Goal: Navigation & Orientation: Understand site structure

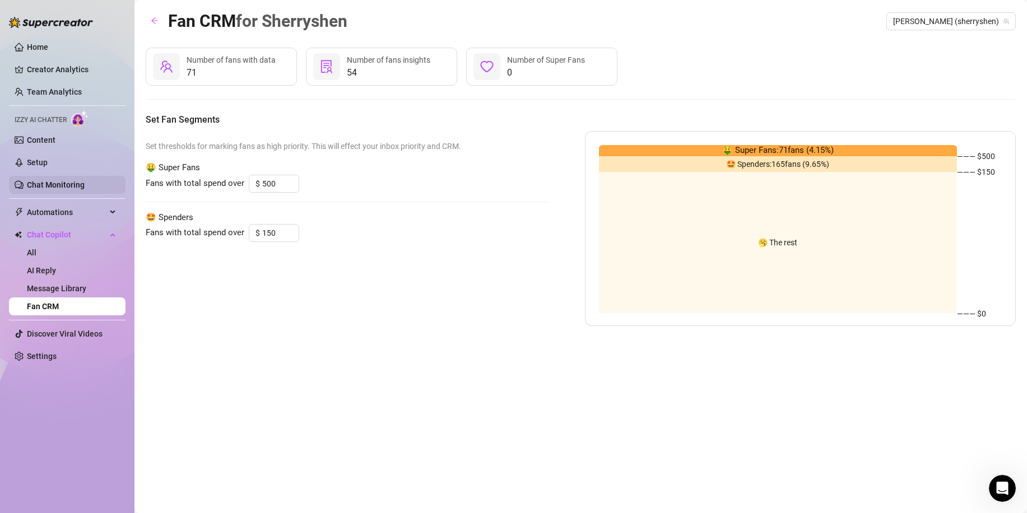
click at [59, 184] on link "Chat Monitoring" at bounding box center [56, 184] width 58 height 9
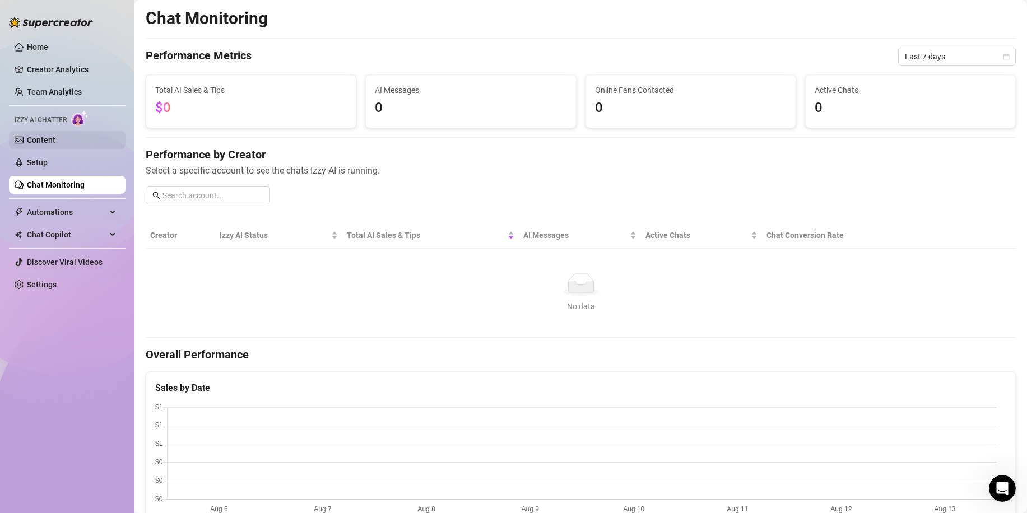
click at [49, 139] on link "Content" at bounding box center [41, 140] width 29 height 9
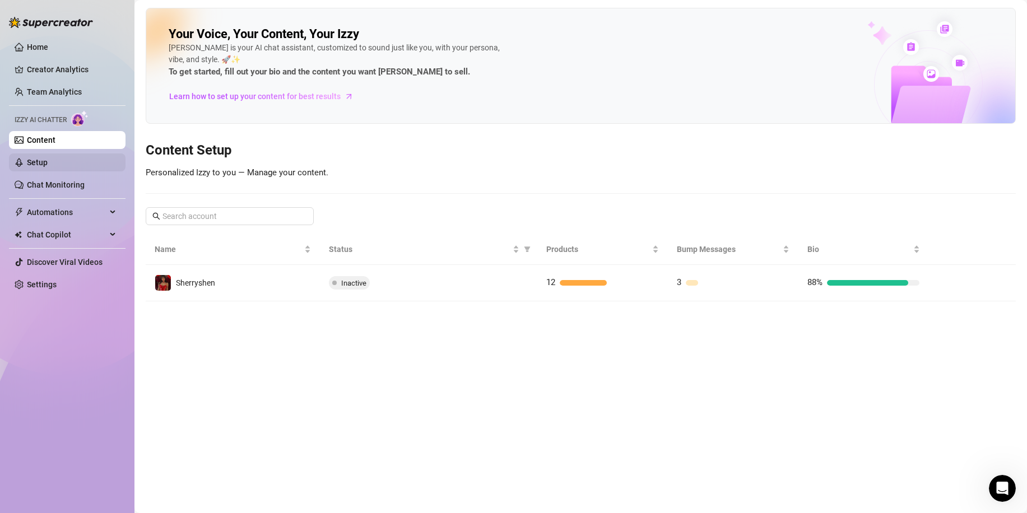
click at [48, 164] on link "Setup" at bounding box center [37, 162] width 21 height 9
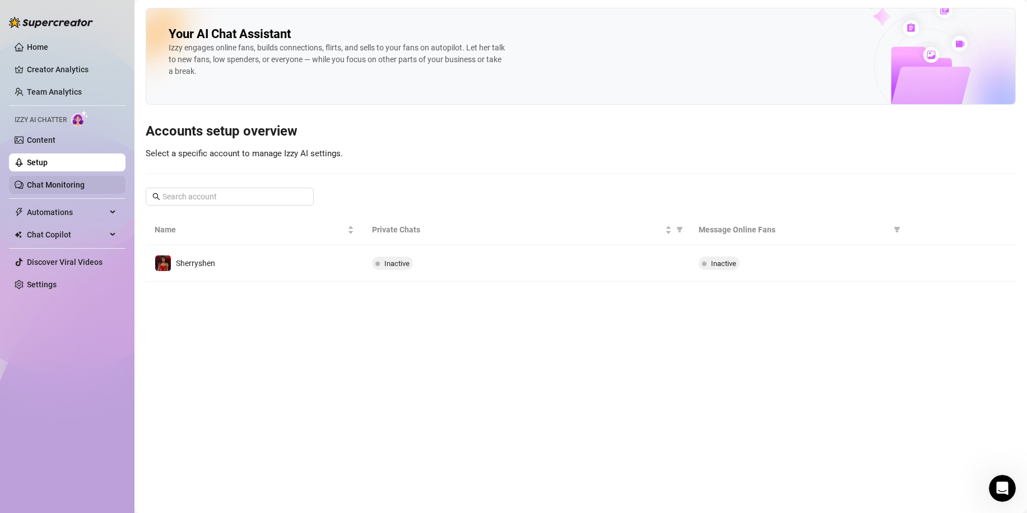
click at [73, 182] on link "Chat Monitoring" at bounding box center [56, 184] width 58 height 9
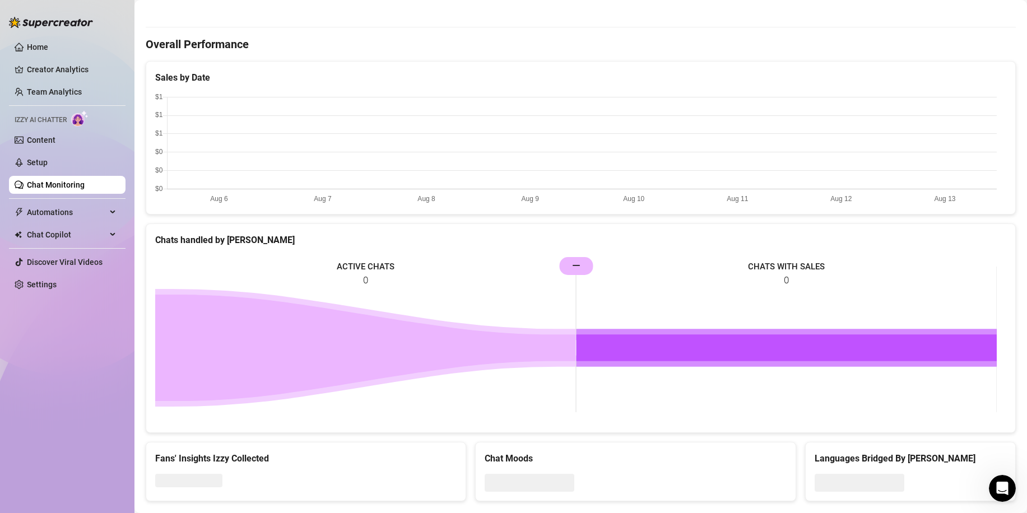
scroll to position [332, 0]
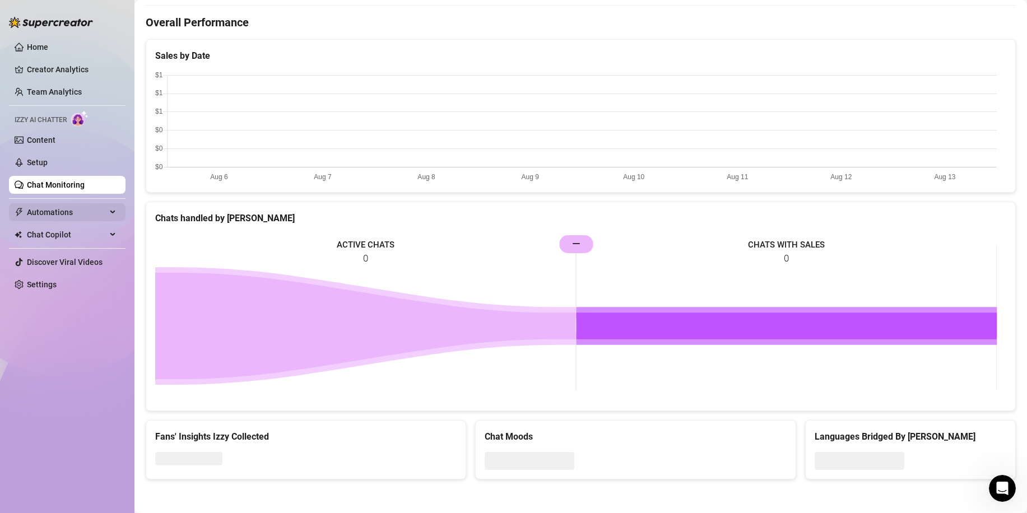
click at [34, 209] on span "Automations" at bounding box center [67, 212] width 80 height 18
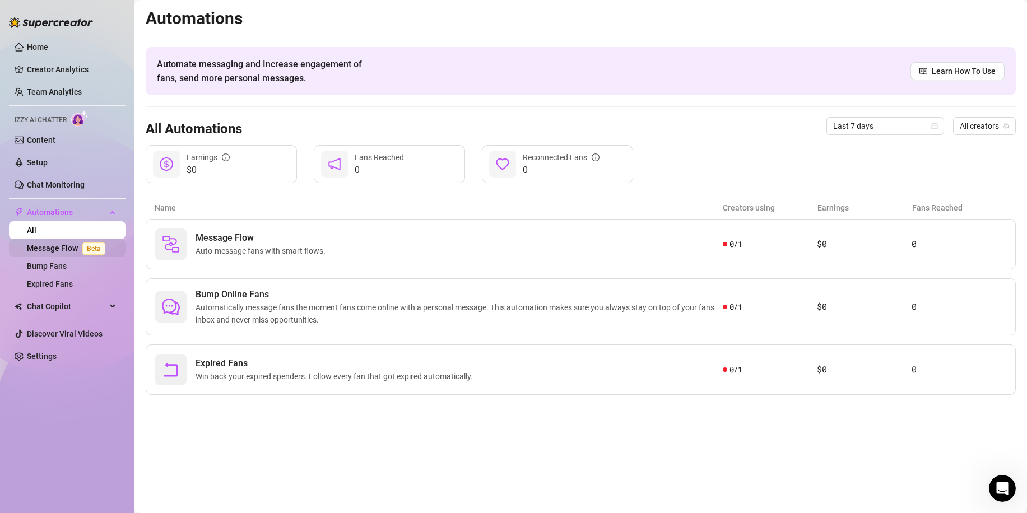
click at [58, 253] on link "Message Flow Beta" at bounding box center [68, 248] width 83 height 9
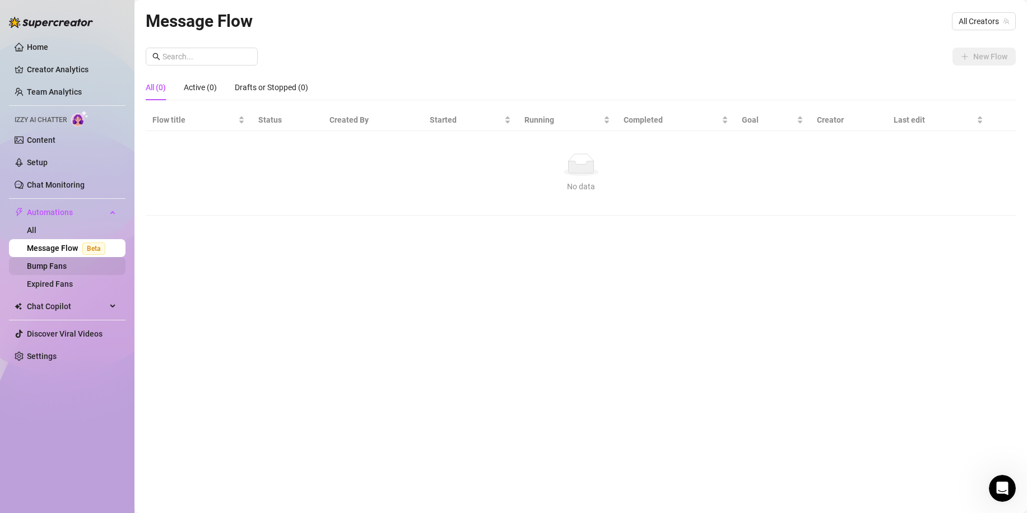
click at [67, 263] on link "Bump Fans" at bounding box center [47, 266] width 40 height 9
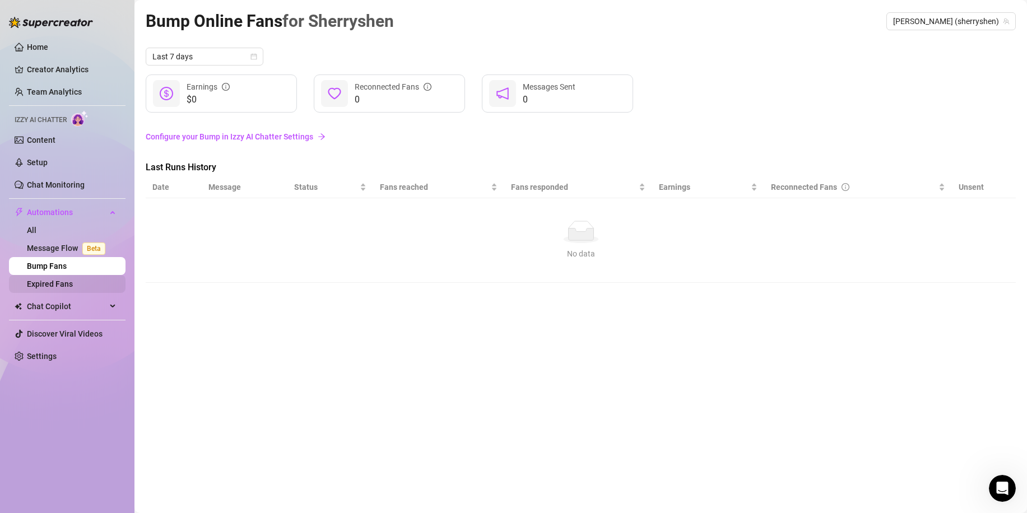
click at [73, 280] on link "Expired Fans" at bounding box center [50, 284] width 46 height 9
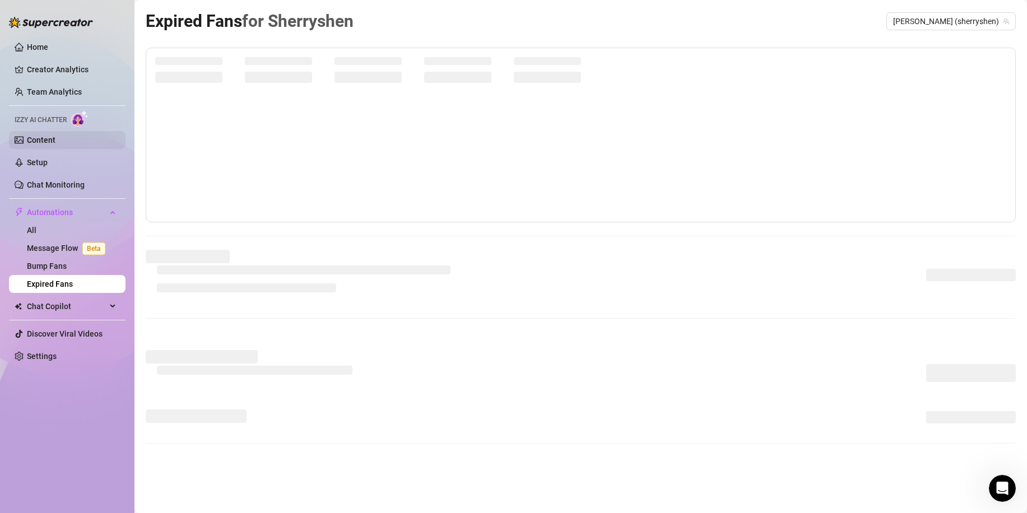
click at [55, 142] on link "Content" at bounding box center [41, 140] width 29 height 9
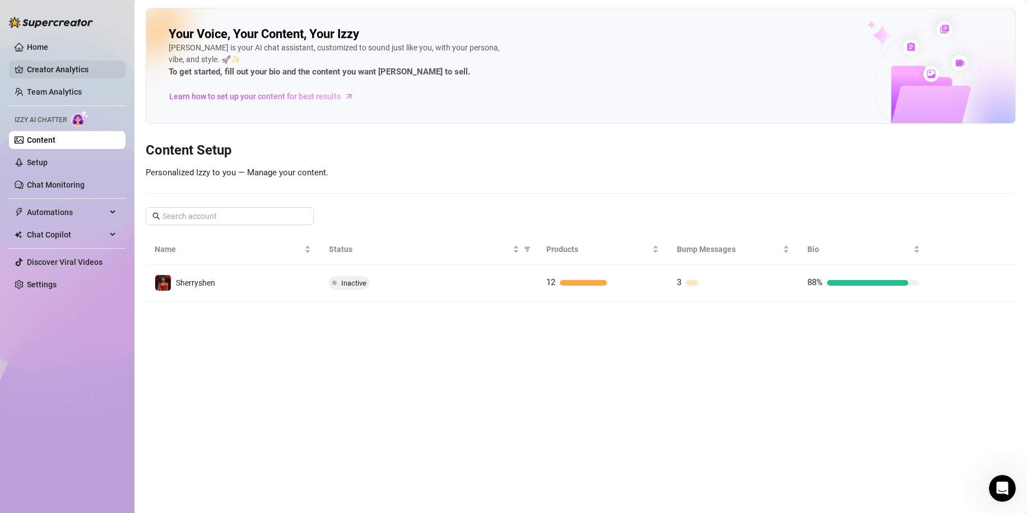
click at [68, 68] on link "Creator Analytics" at bounding box center [72, 70] width 90 height 18
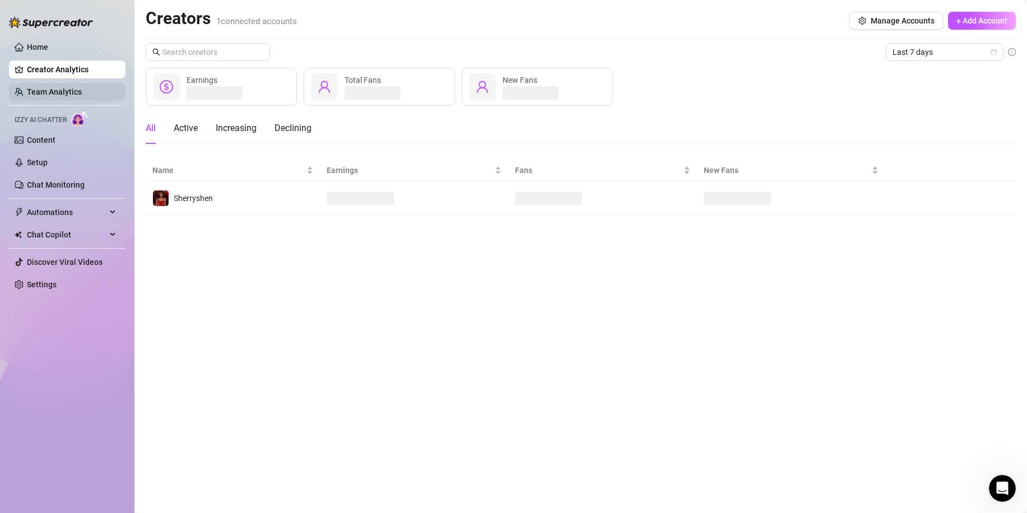
click at [78, 90] on link "Team Analytics" at bounding box center [54, 91] width 55 height 9
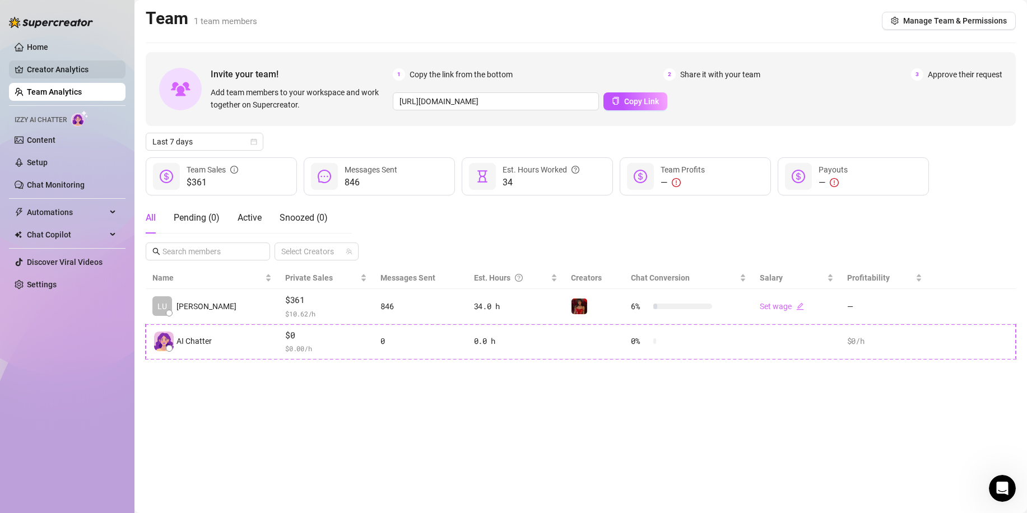
click at [77, 73] on link "Creator Analytics" at bounding box center [72, 70] width 90 height 18
